Goal: Navigation & Orientation: Find specific page/section

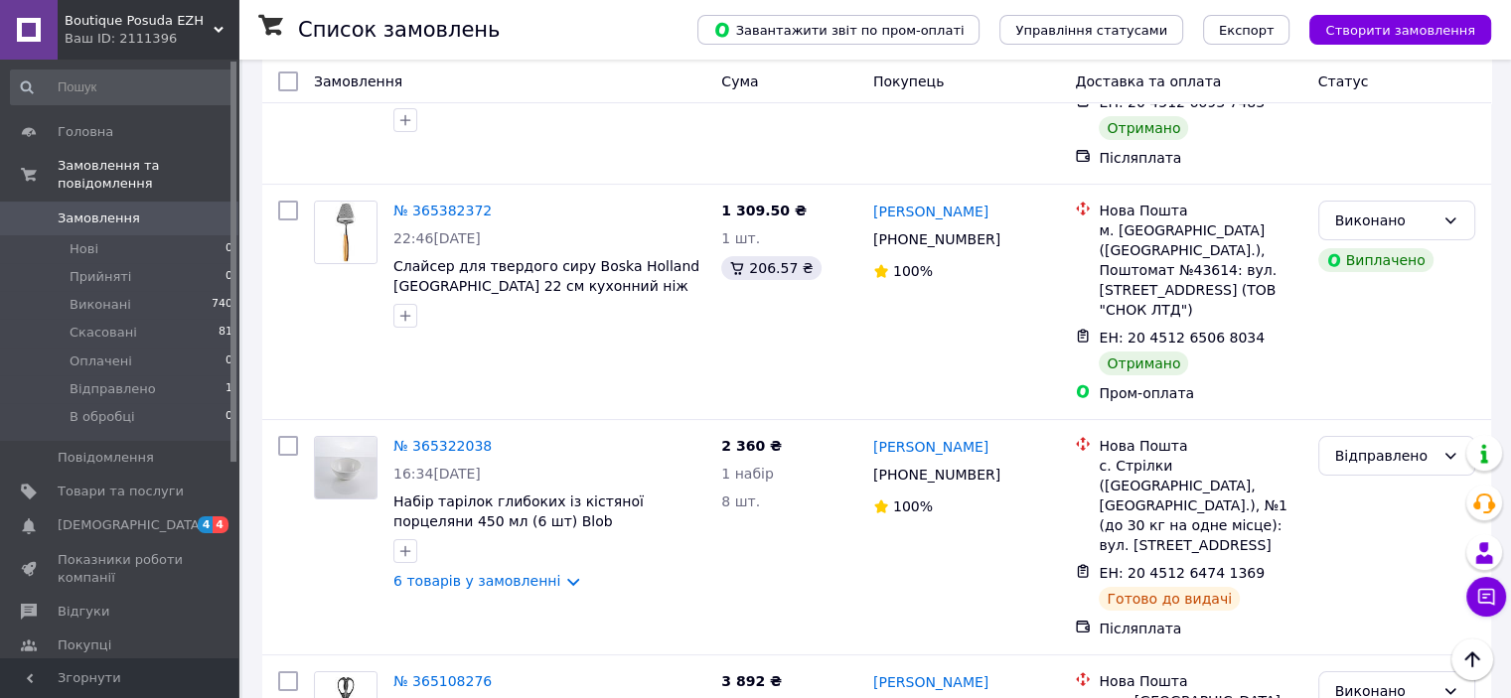
click at [106, 210] on span "Замовлення" at bounding box center [99, 219] width 82 height 18
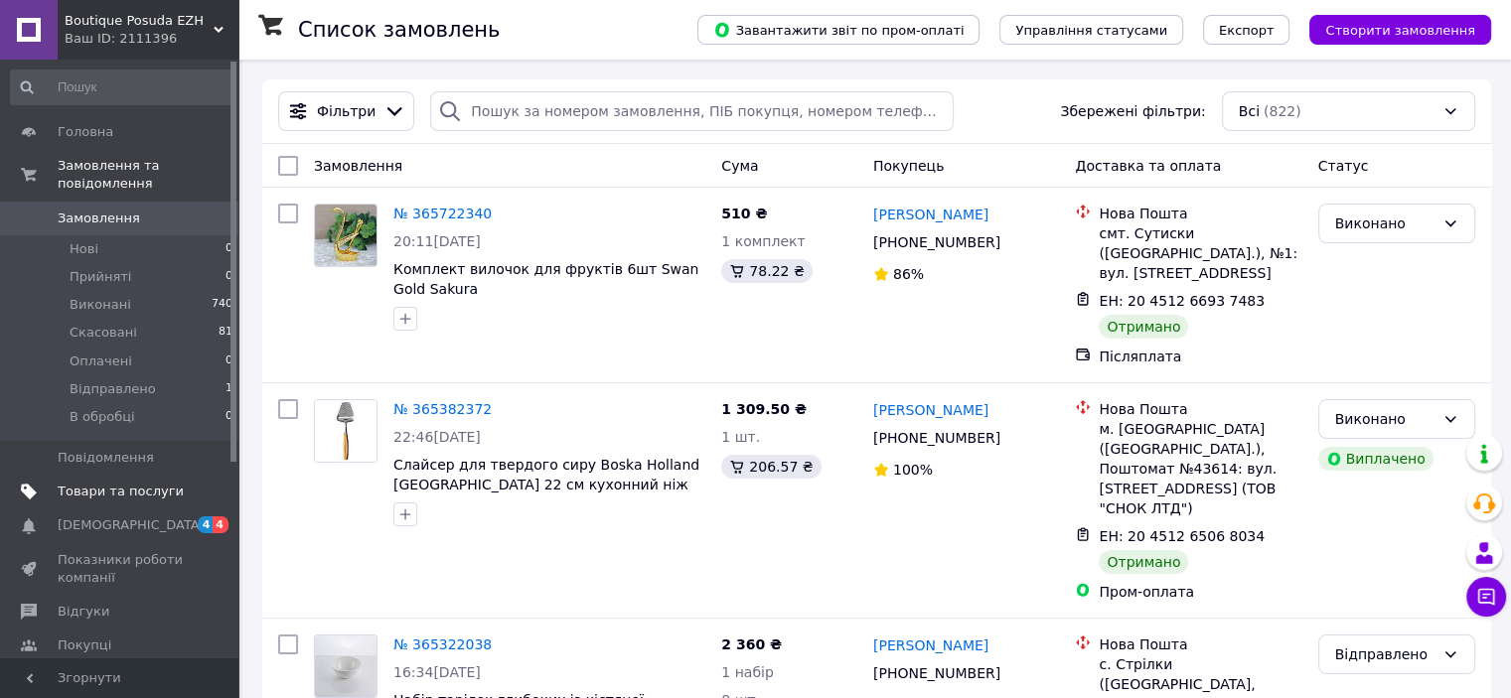
click at [87, 483] on span "Товари та послуги" at bounding box center [121, 492] width 126 height 18
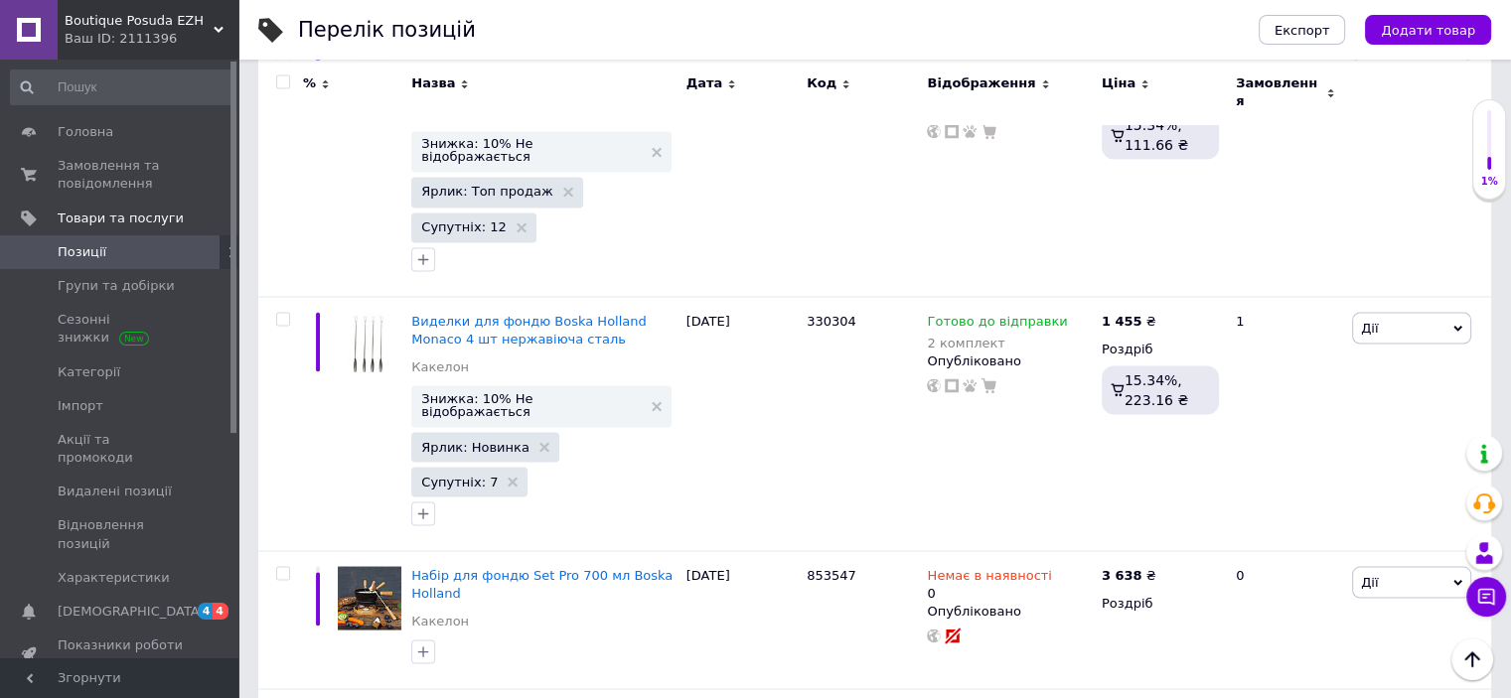
scroll to position [3682, 0]
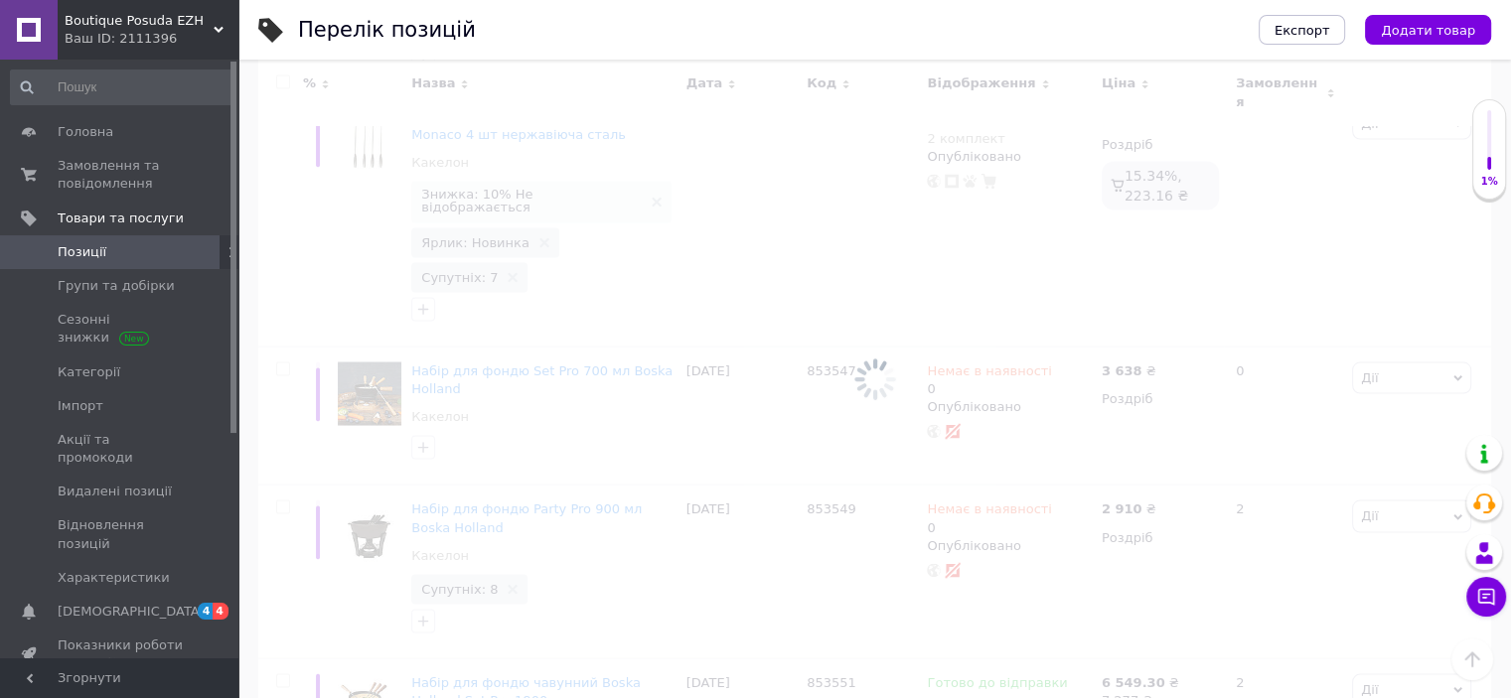
scroll to position [1495, 0]
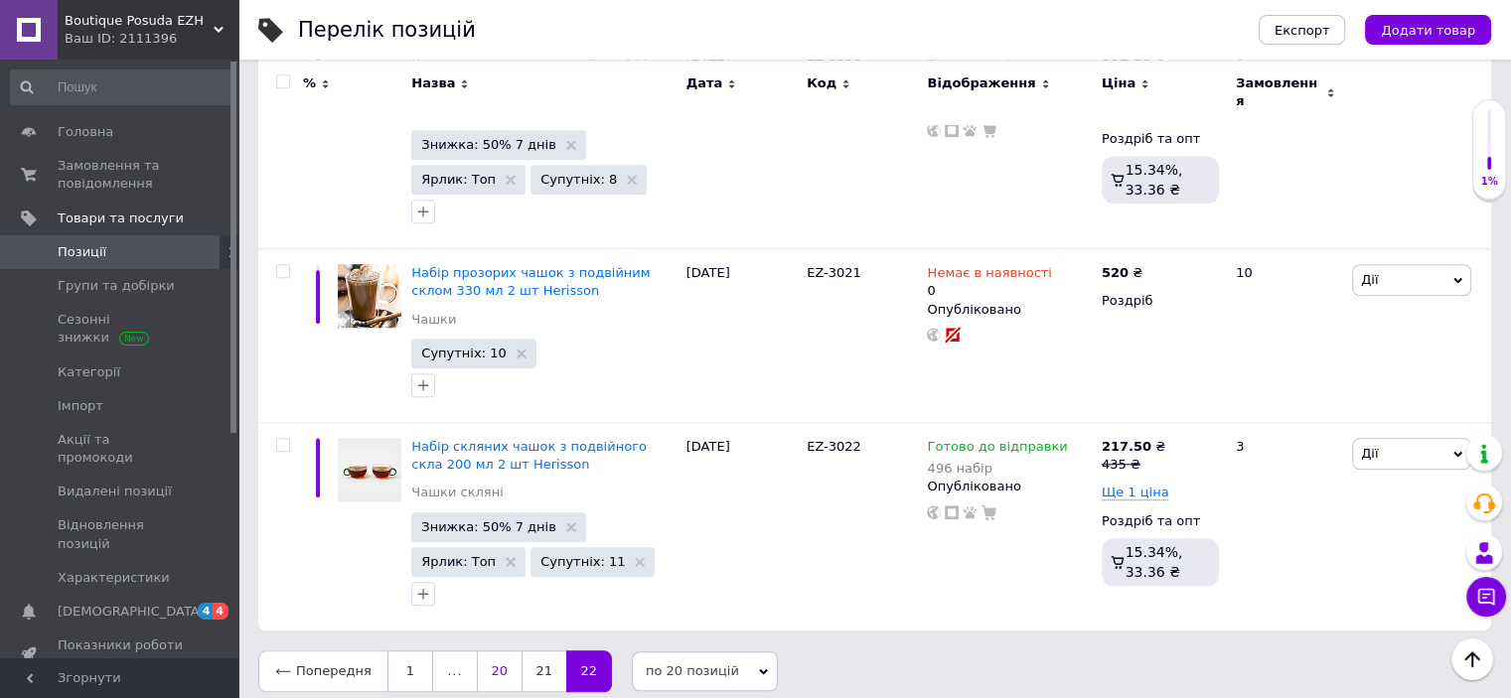
click at [490, 660] on link "20" at bounding box center [499, 672] width 45 height 42
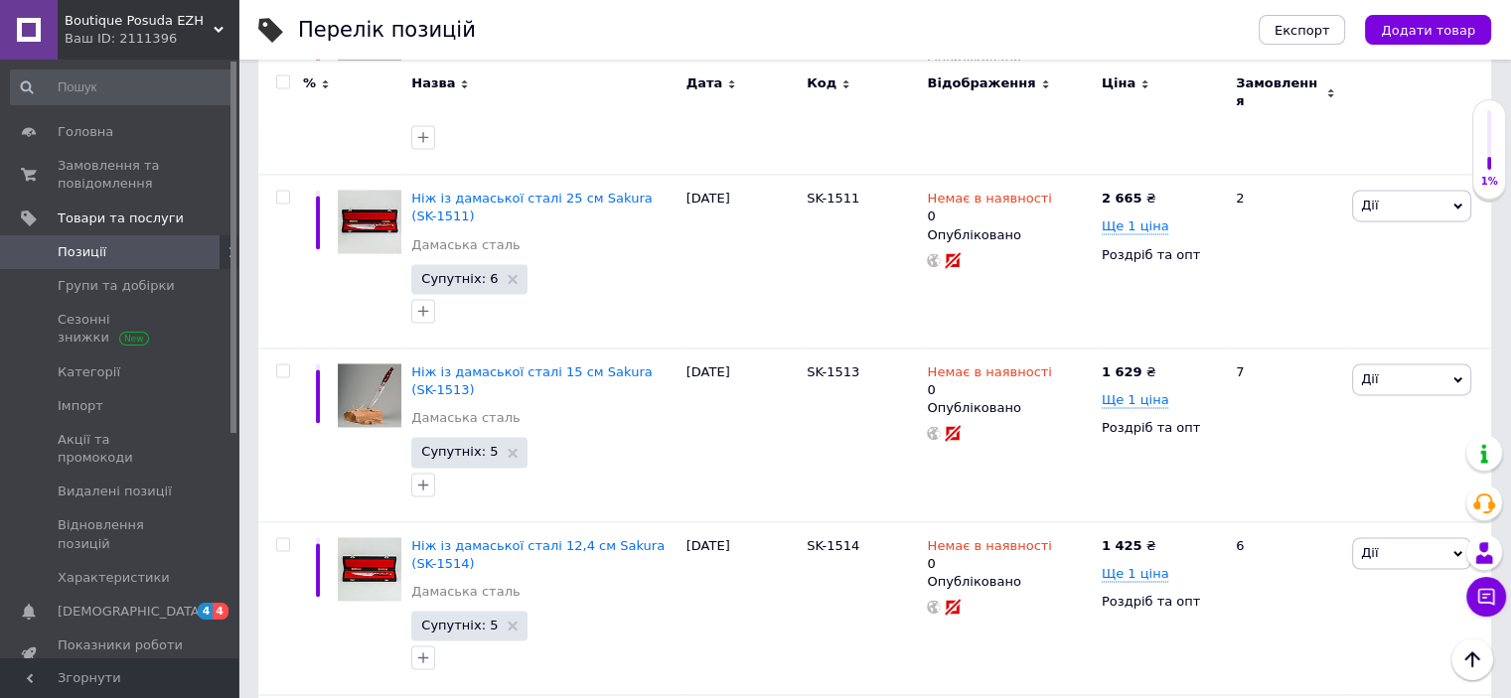
scroll to position [3270, 0]
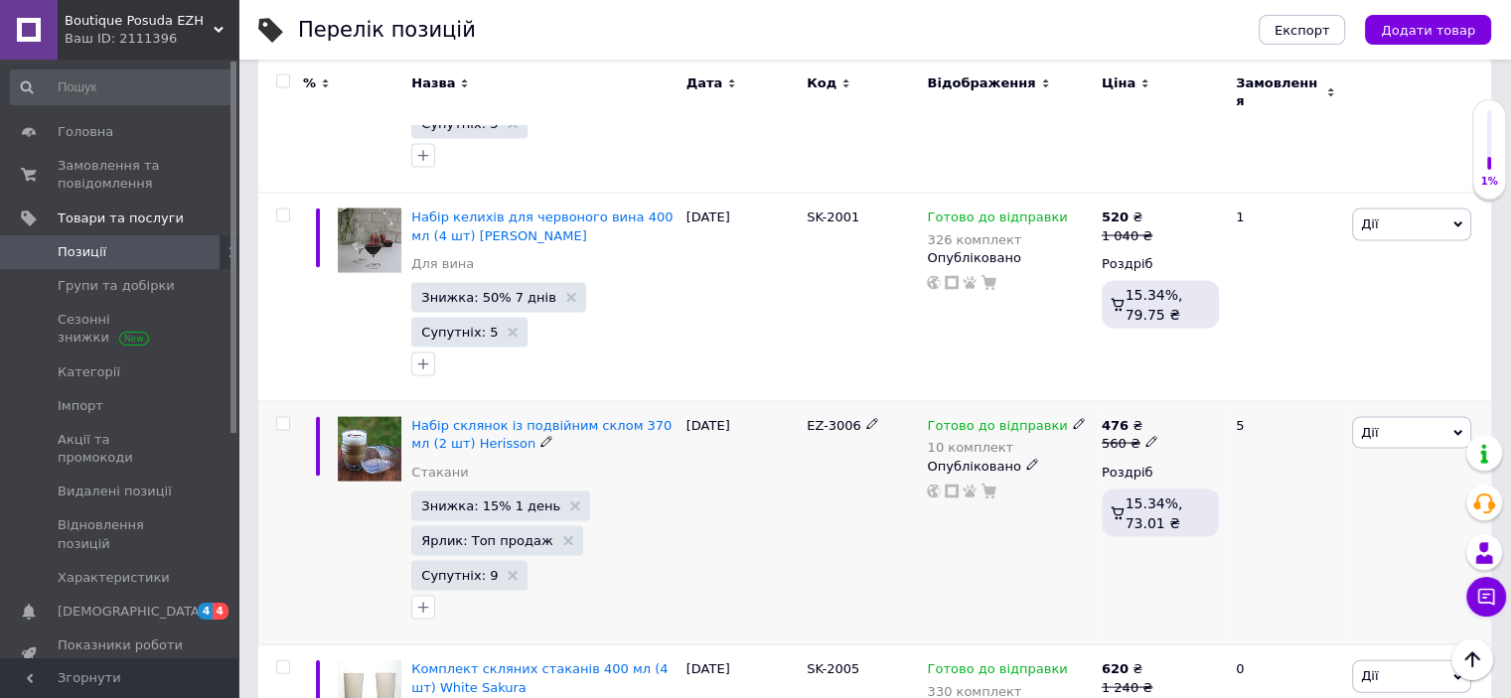
scroll to position [4269, 0]
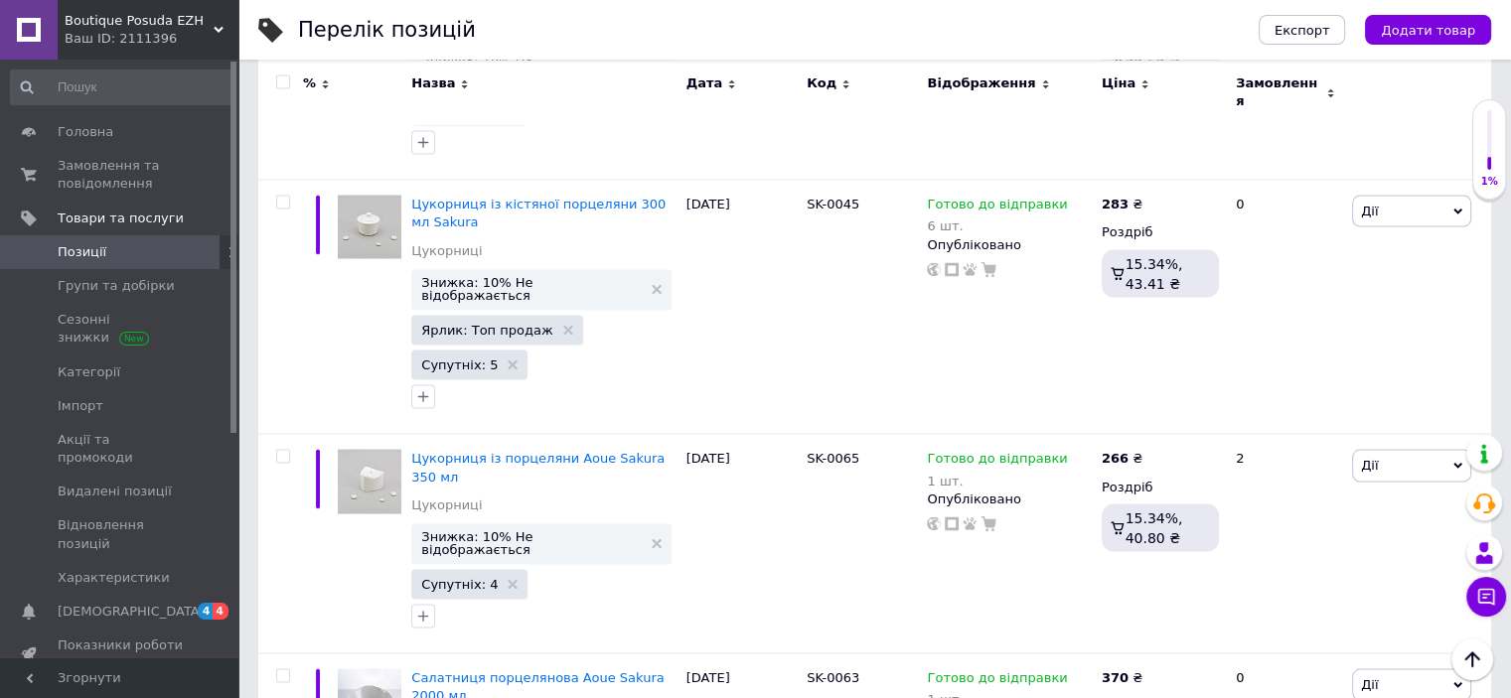
scroll to position [3753, 0]
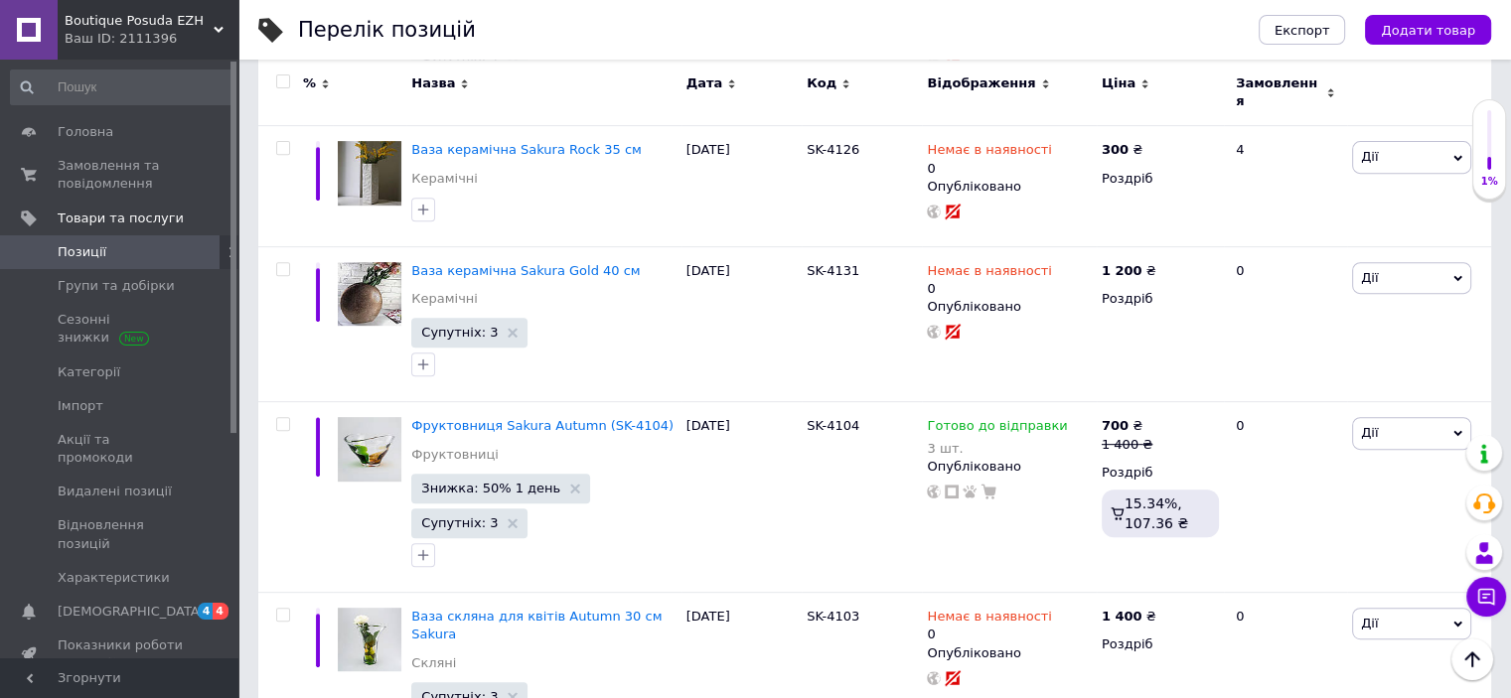
scroll to position [740, 0]
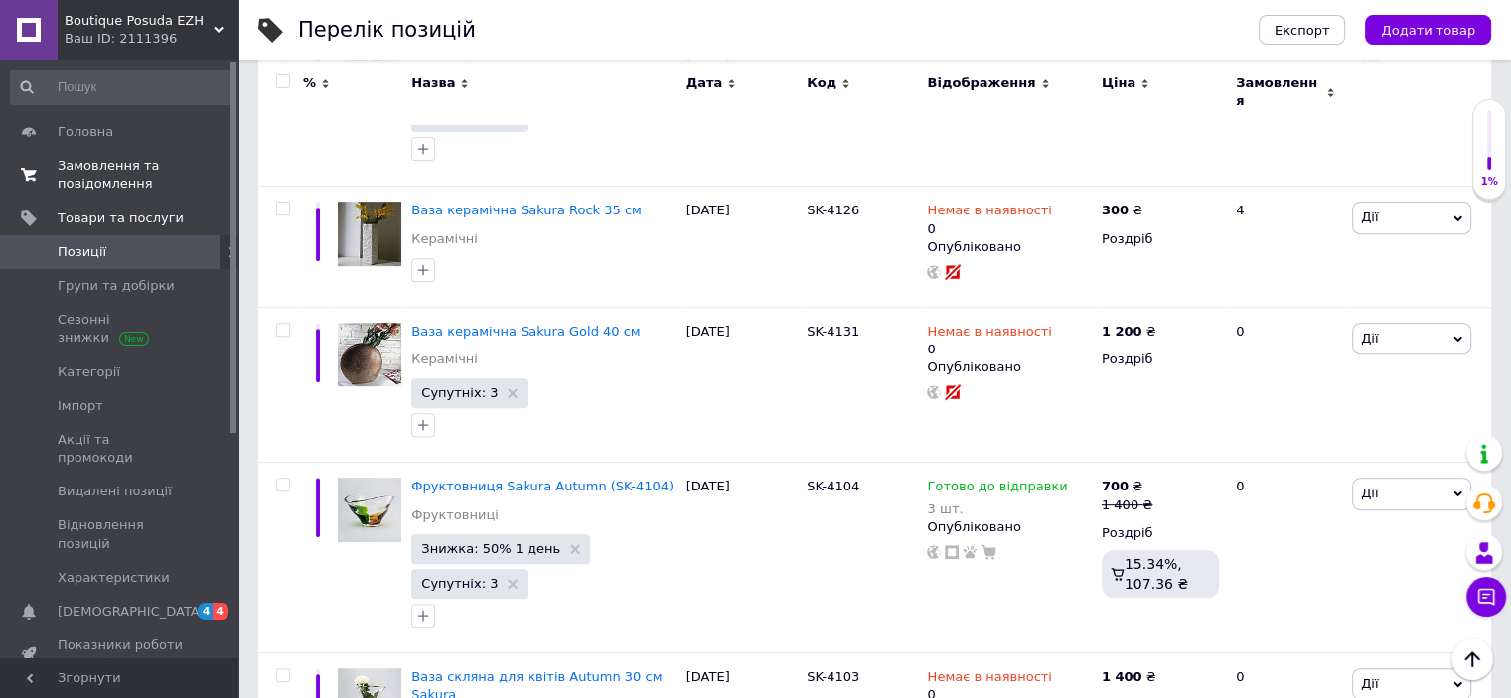
click at [91, 171] on span "Замовлення та повідомлення" at bounding box center [121, 175] width 126 height 36
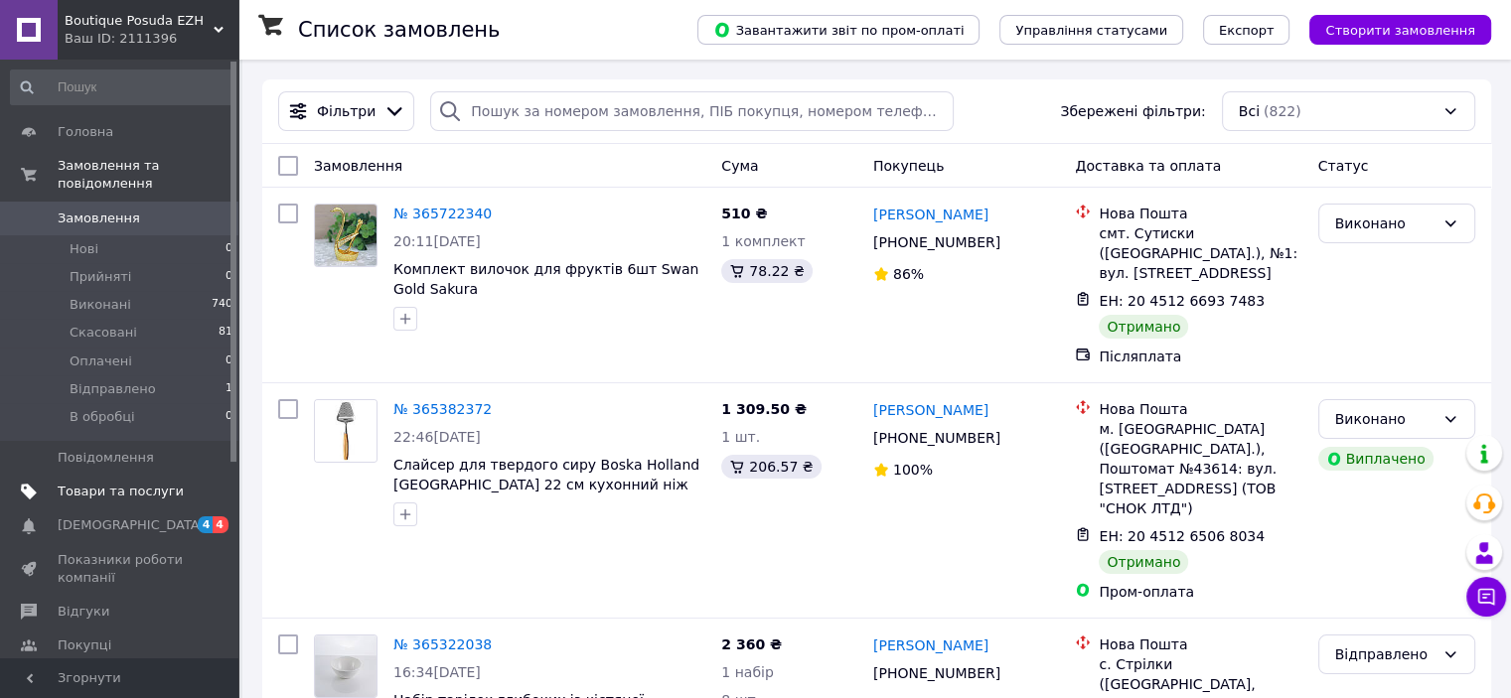
click at [136, 483] on span "Товари та послуги" at bounding box center [121, 492] width 126 height 18
